Goal: Task Accomplishment & Management: Manage account settings

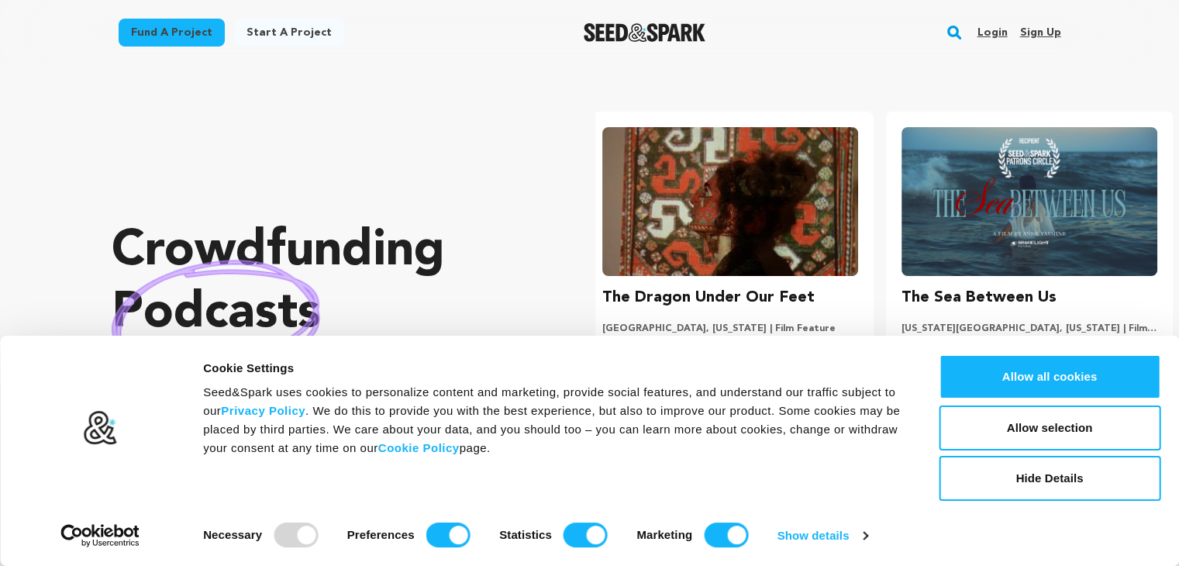
scroll to position [0, 311]
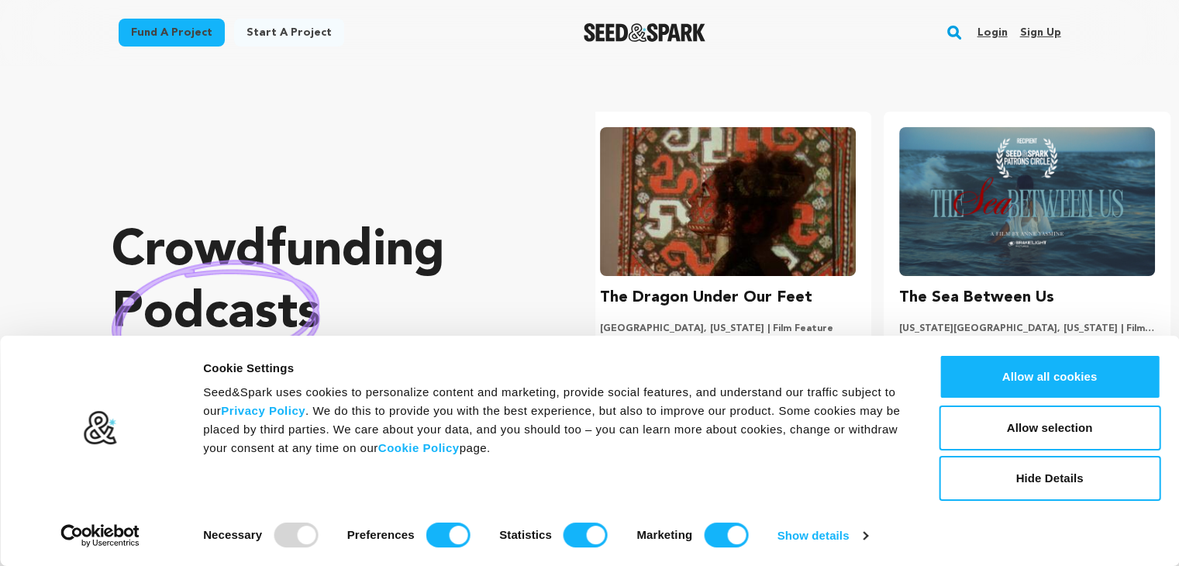
click at [1033, 32] on link "Sign up" at bounding box center [1039, 32] width 41 height 25
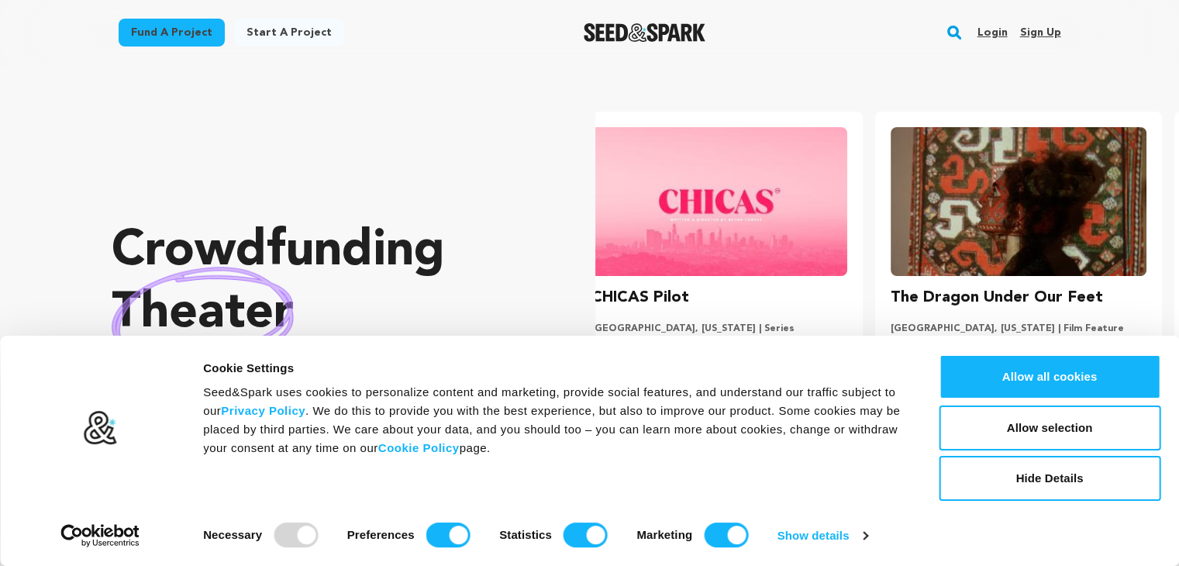
scroll to position [0, 0]
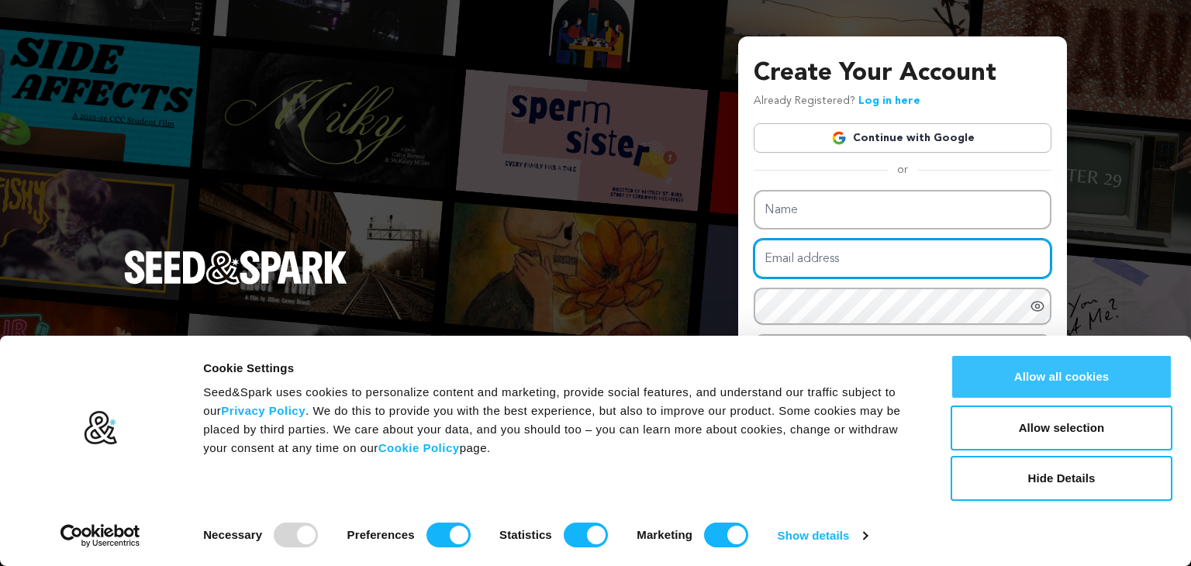
type input "[EMAIL_ADDRESS][DOMAIN_NAME]"
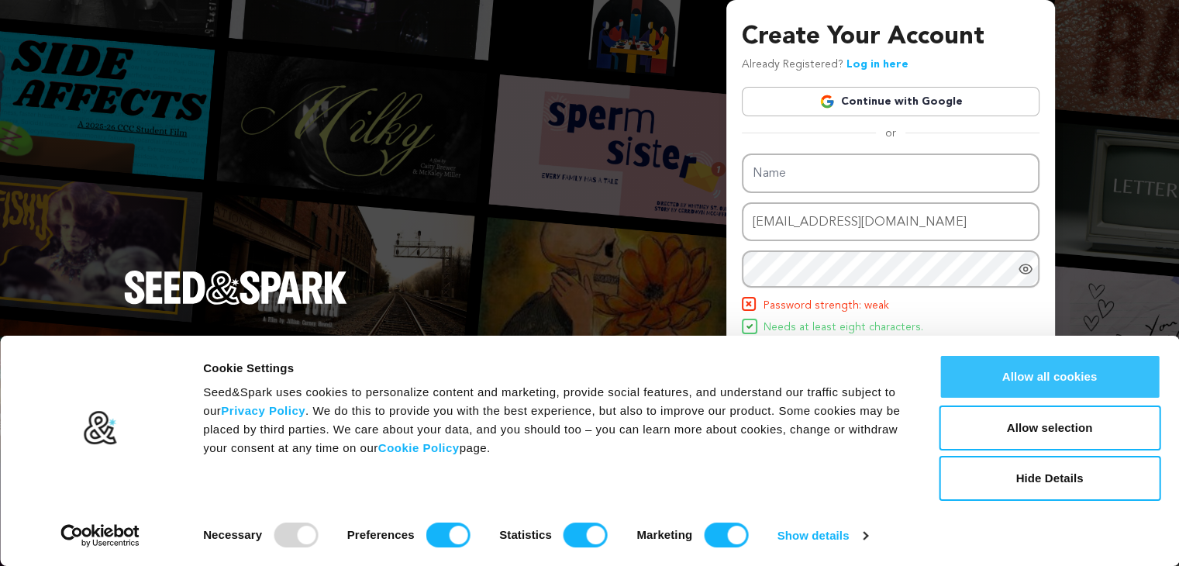
click at [1048, 379] on button "Allow all cookies" at bounding box center [1050, 376] width 222 height 45
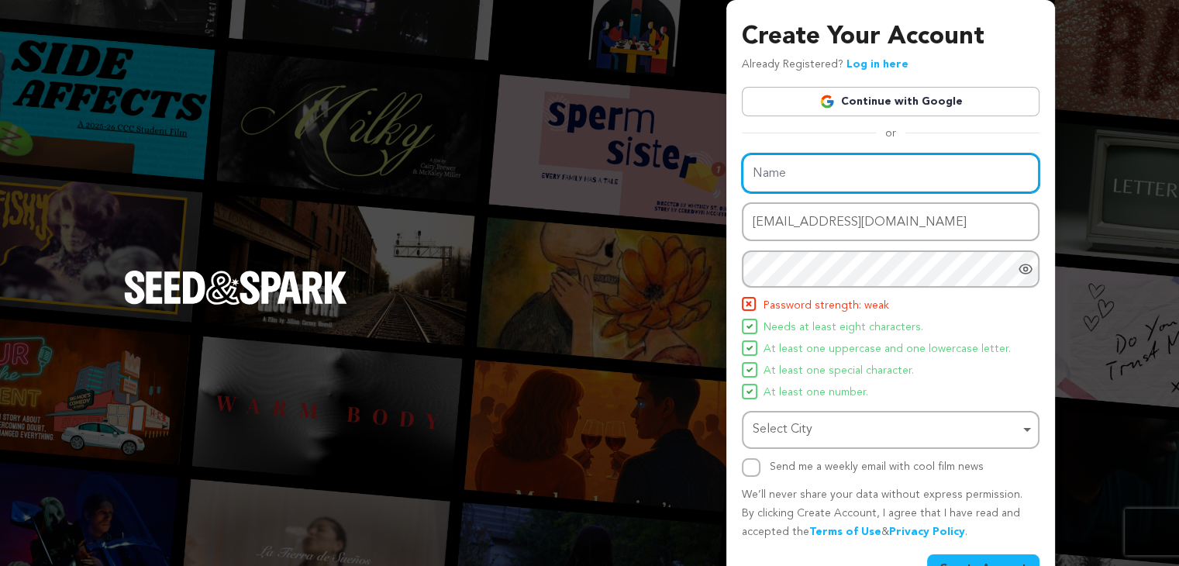
click at [805, 175] on input "Name" at bounding box center [891, 173] width 298 height 40
click at [893, 105] on link "Continue with Google" at bounding box center [891, 101] width 298 height 29
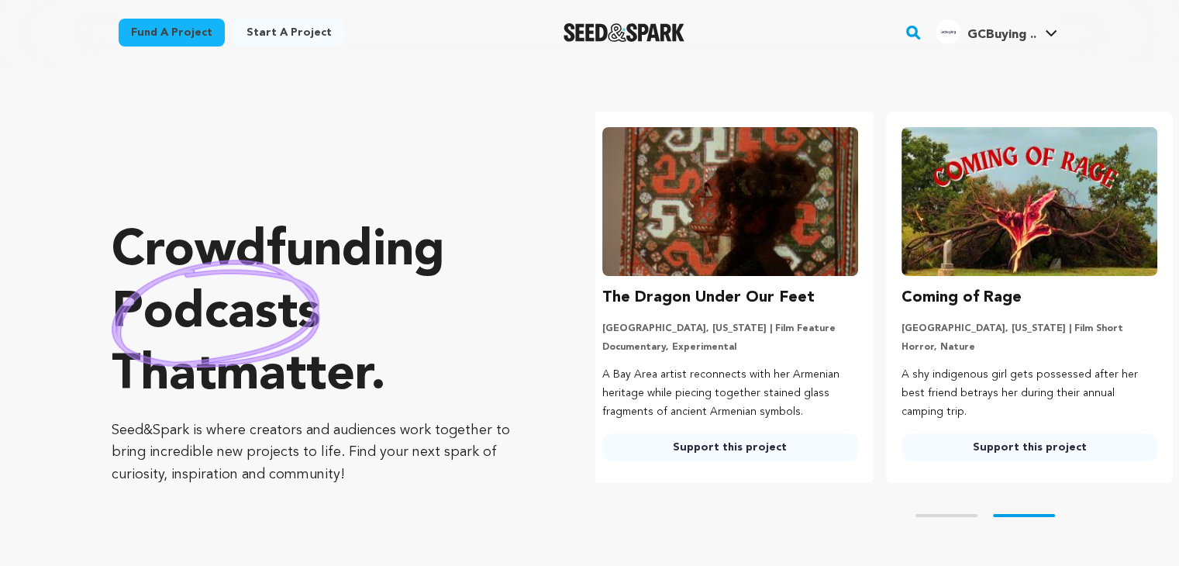
scroll to position [0, 311]
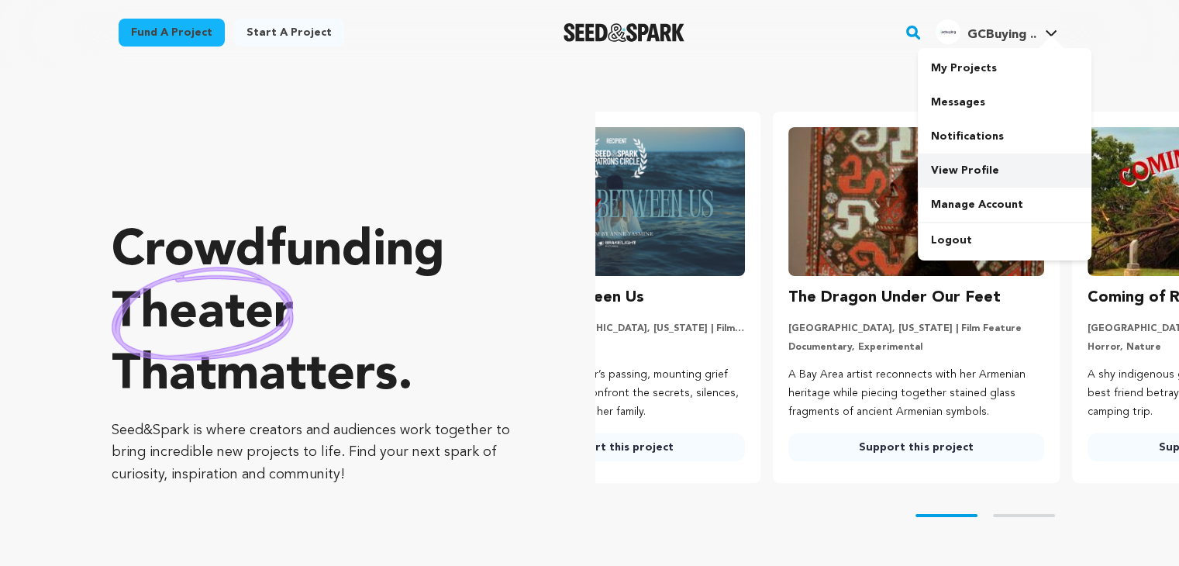
click at [964, 171] on link "View Profile" at bounding box center [1005, 170] width 174 height 34
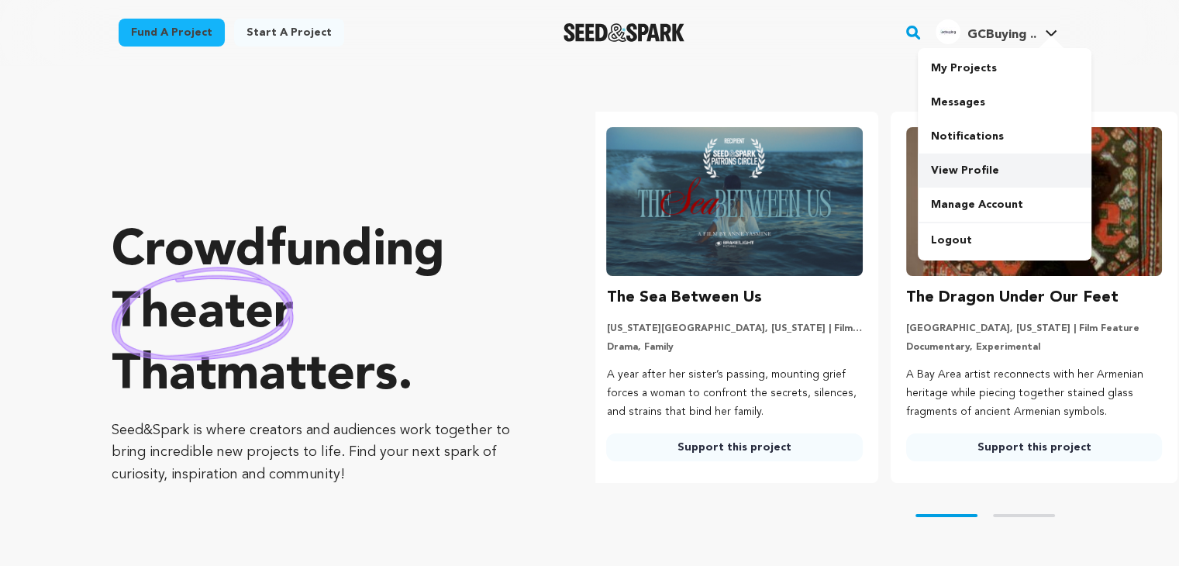
scroll to position [0, 0]
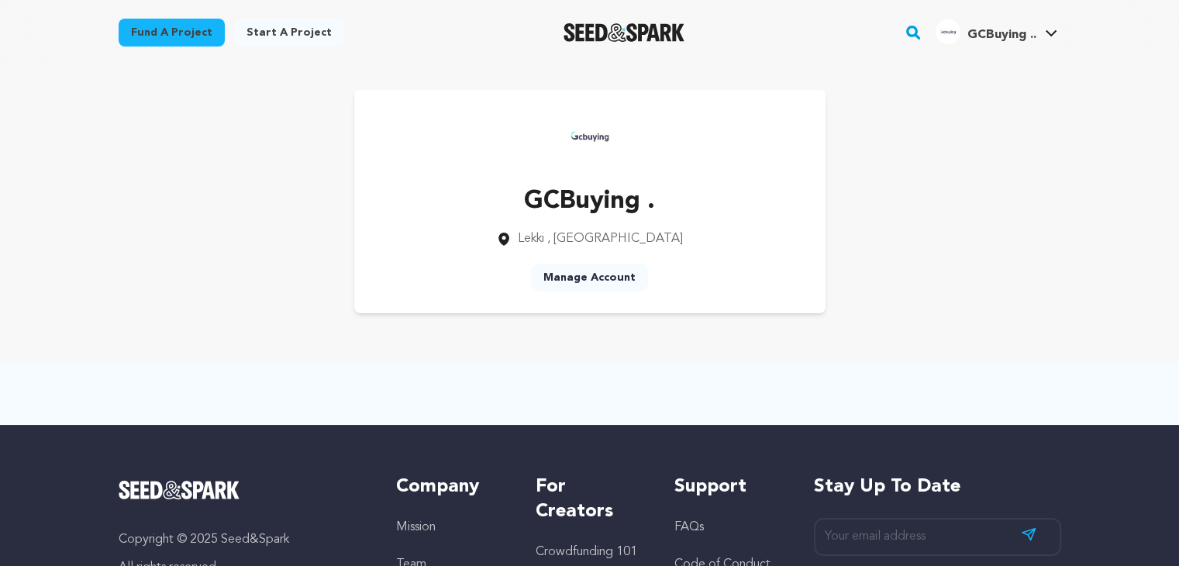
click at [583, 280] on link "Manage Account" at bounding box center [589, 278] width 117 height 28
